Goal: Find specific page/section: Find specific page/section

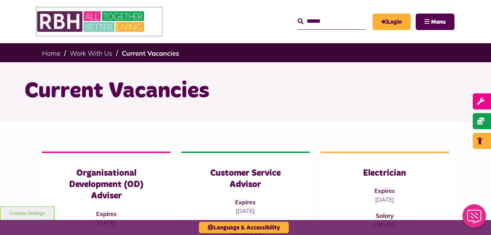
click at [54, 24] on img at bounding box center [92, 21] width 110 height 29
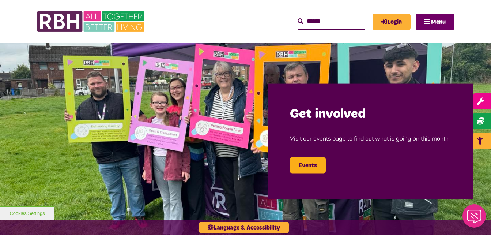
click at [439, 20] on span "Menu" at bounding box center [438, 22] width 15 height 6
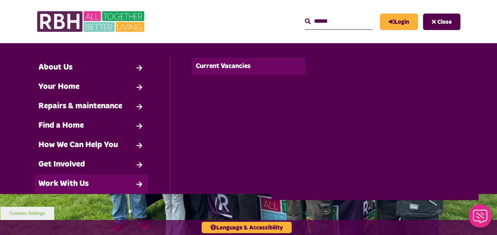
click at [222, 66] on link "Current Vacancies" at bounding box center [248, 66] width 113 height 17
